Goal: Transaction & Acquisition: Purchase product/service

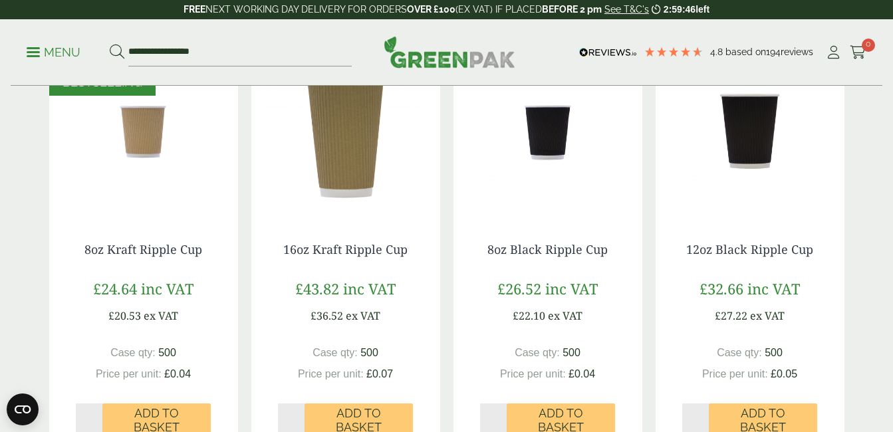
scroll to position [731, 0]
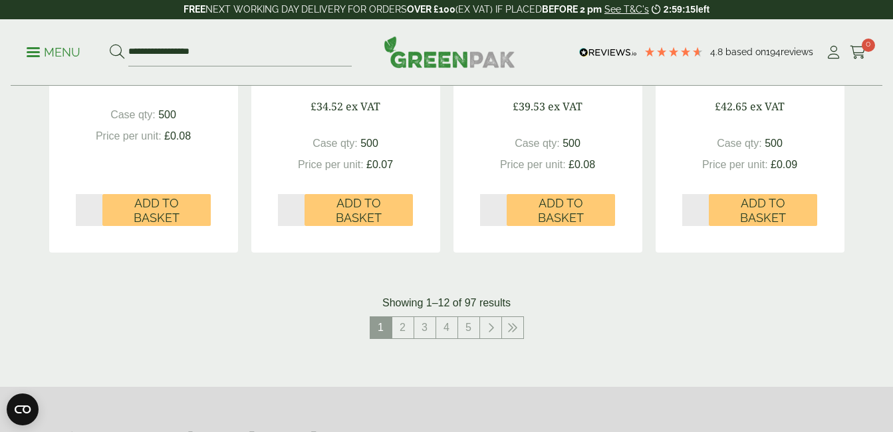
scroll to position [1396, 0]
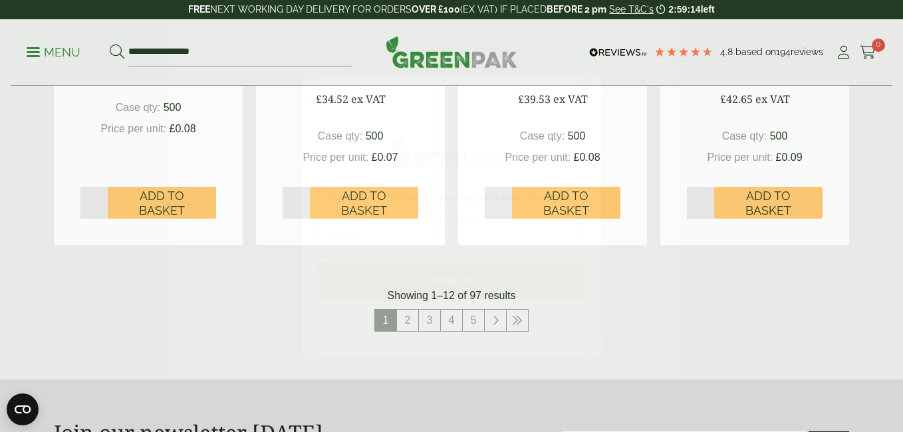
click at [578, 92] on circle "Close dialog" at bounding box center [584, 90] width 22 height 22
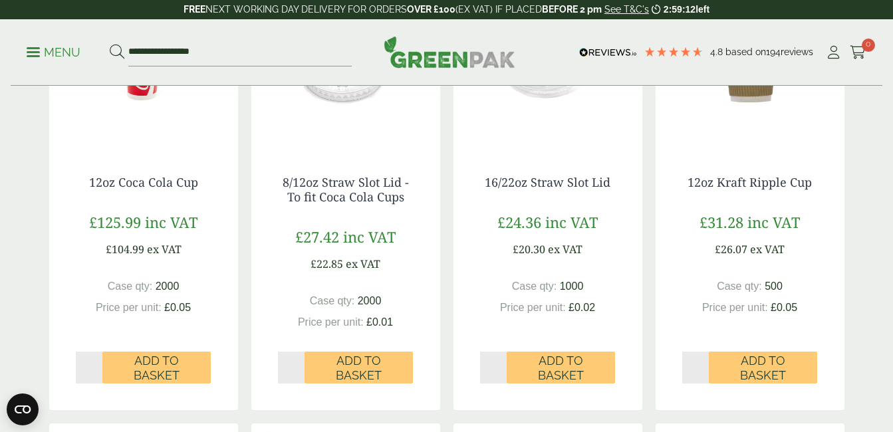
scroll to position [0, 0]
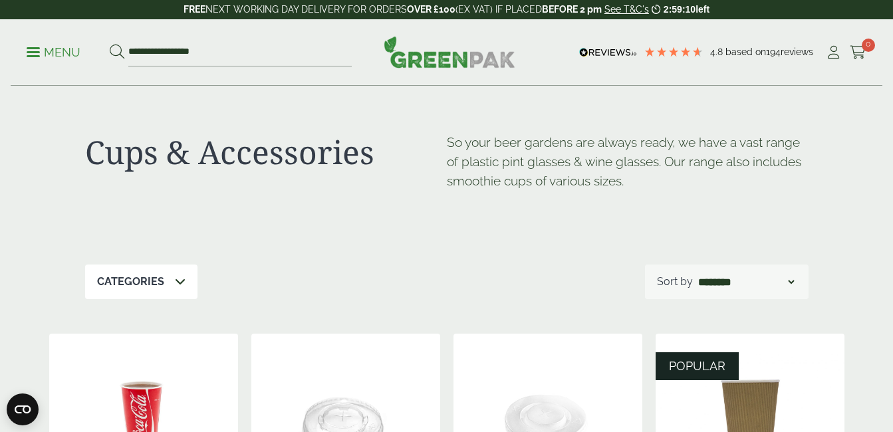
click at [148, 288] on p "Categories" at bounding box center [130, 282] width 67 height 16
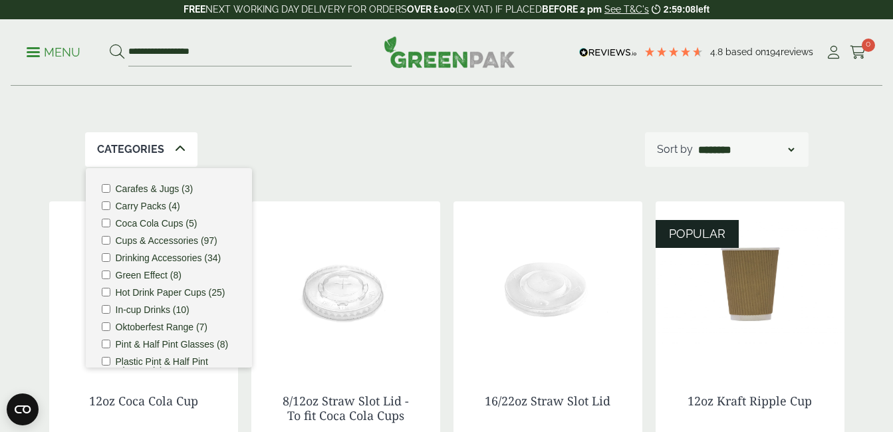
scroll to position [133, 0]
click at [182, 294] on label "Hot Drink Paper Cups (25)" at bounding box center [171, 291] width 110 height 9
click at [687, 152] on p "Sort by" at bounding box center [675, 149] width 36 height 16
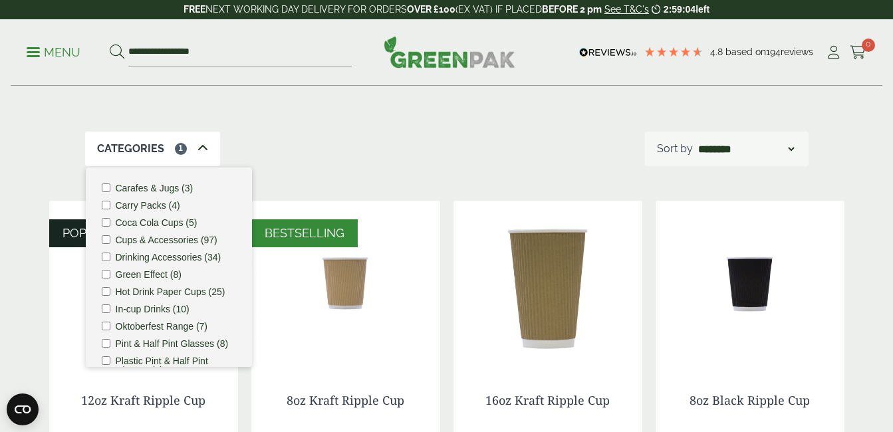
drag, startPoint x: 566, startPoint y: 125, endPoint x: 562, endPoint y: 137, distance: 12.4
drag, startPoint x: 562, startPoint y: 137, endPoint x: 403, endPoint y: 175, distance: 163.3
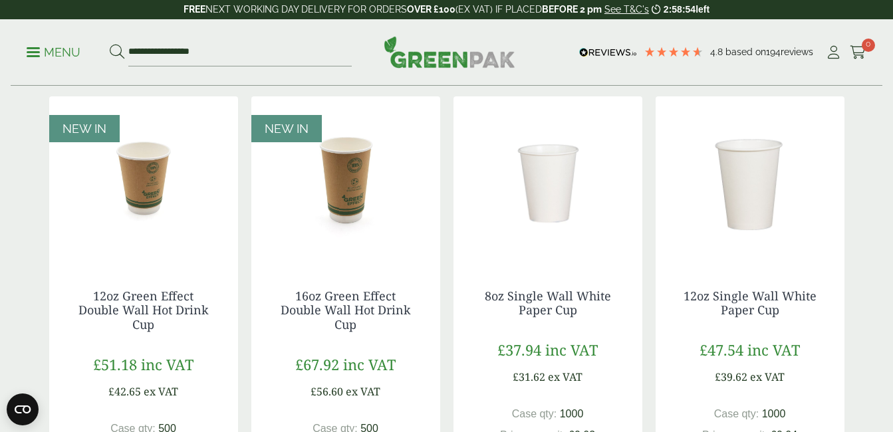
scroll to position [1130, 0]
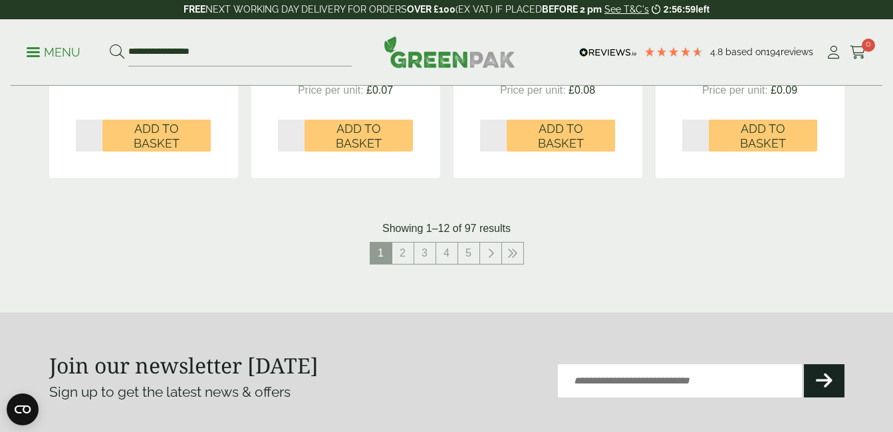
scroll to position [1462, 0]
click at [403, 255] on link "2" at bounding box center [402, 253] width 21 height 21
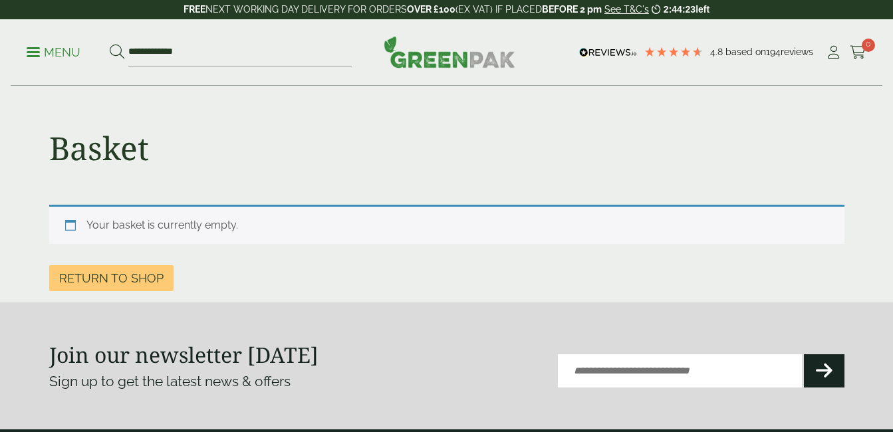
type input "**********"
click at [110, 44] on button at bounding box center [117, 52] width 15 height 17
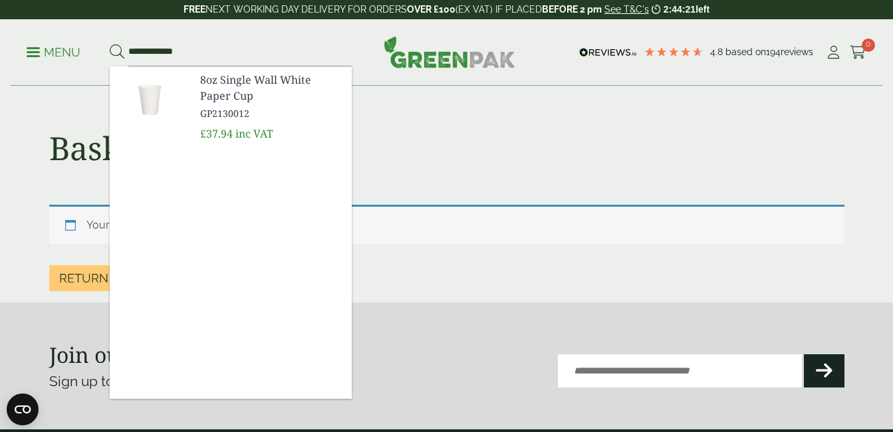
click at [262, 116] on span "GP2130012" at bounding box center [270, 113] width 141 height 14
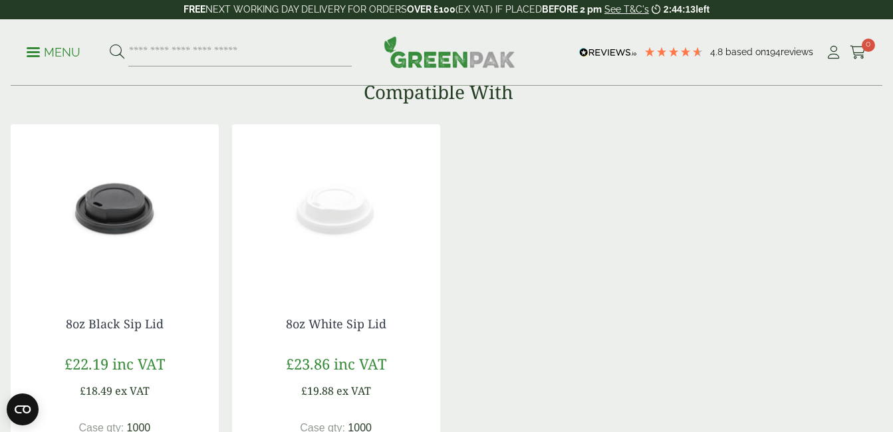
scroll to position [1196, 0]
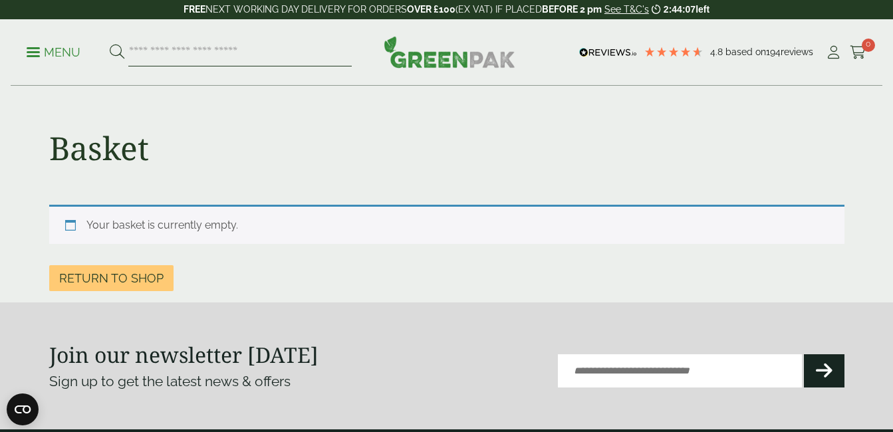
click at [266, 60] on input "search" at bounding box center [239, 53] width 223 height 28
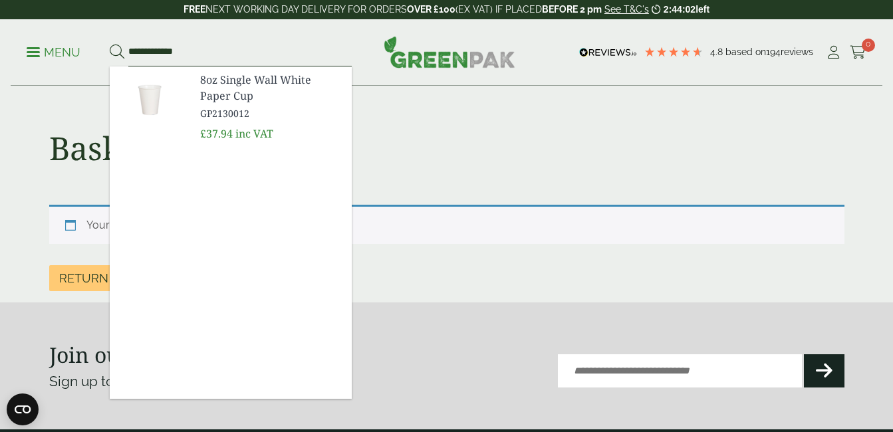
type input "**********"
click at [114, 52] on icon at bounding box center [117, 52] width 15 height 15
